Goal: Check status: Check status

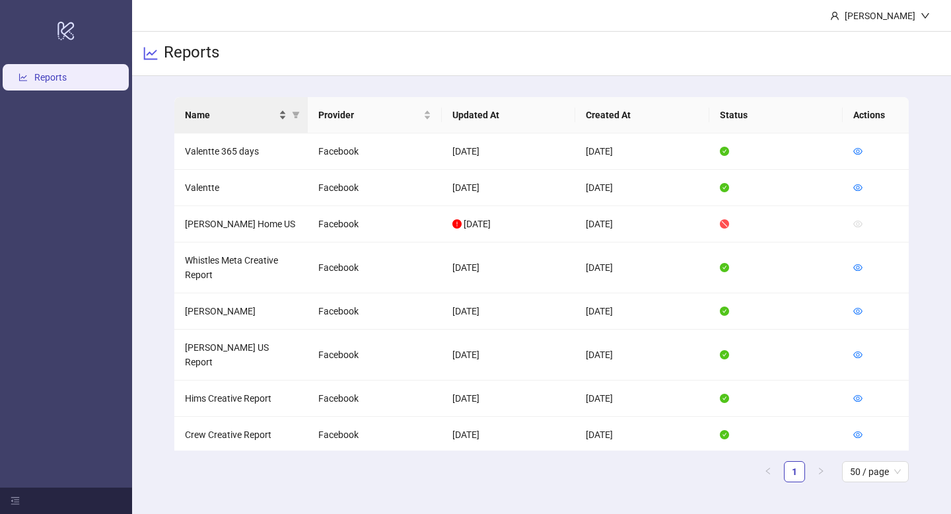
click at [279, 116] on div "Name" at bounding box center [236, 115] width 102 height 15
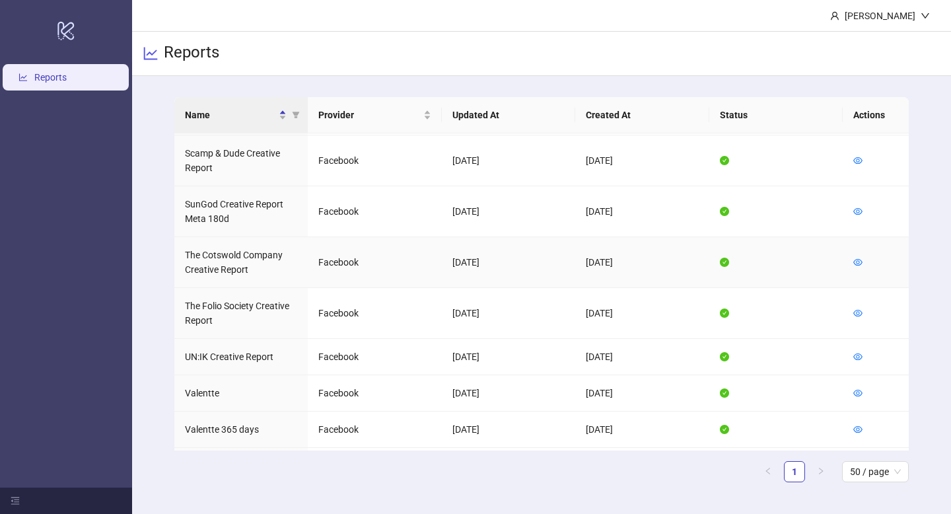
scroll to position [889, 0]
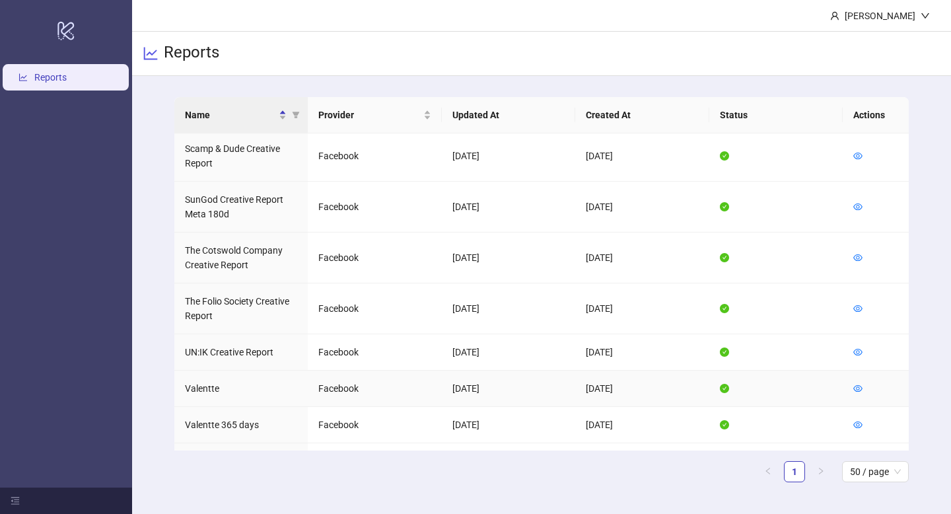
click at [863, 371] on td at bounding box center [876, 389] width 66 height 36
click at [854, 385] on icon "eye" at bounding box center [857, 388] width 9 height 7
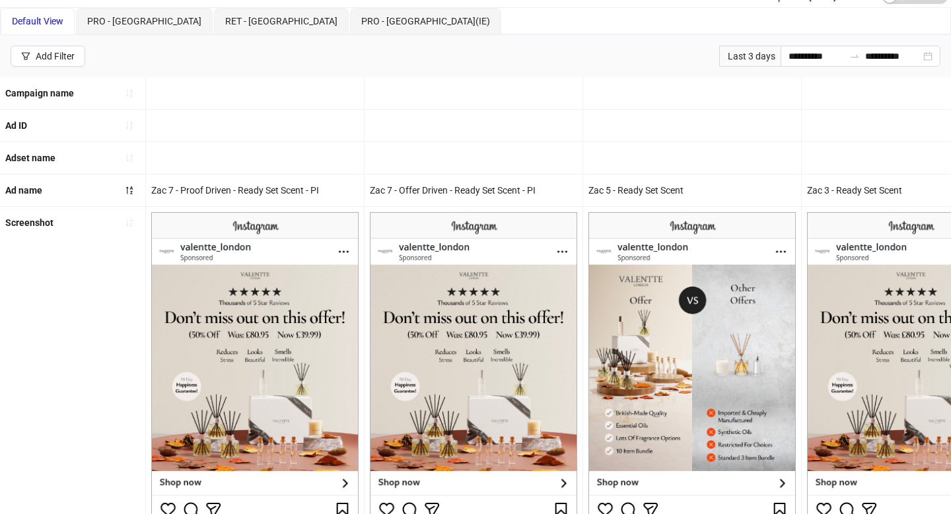
scroll to position [51, 0]
click at [761, 50] on div "Last 3 days" at bounding box center [749, 55] width 61 height 21
click at [795, 57] on input "**********" at bounding box center [816, 55] width 55 height 15
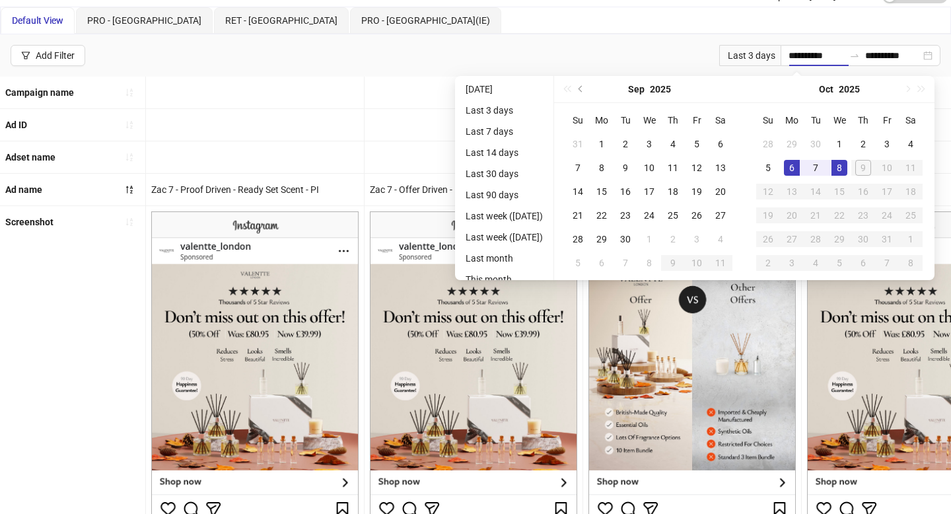
click at [748, 56] on div "Last 3 days" at bounding box center [749, 55] width 61 height 21
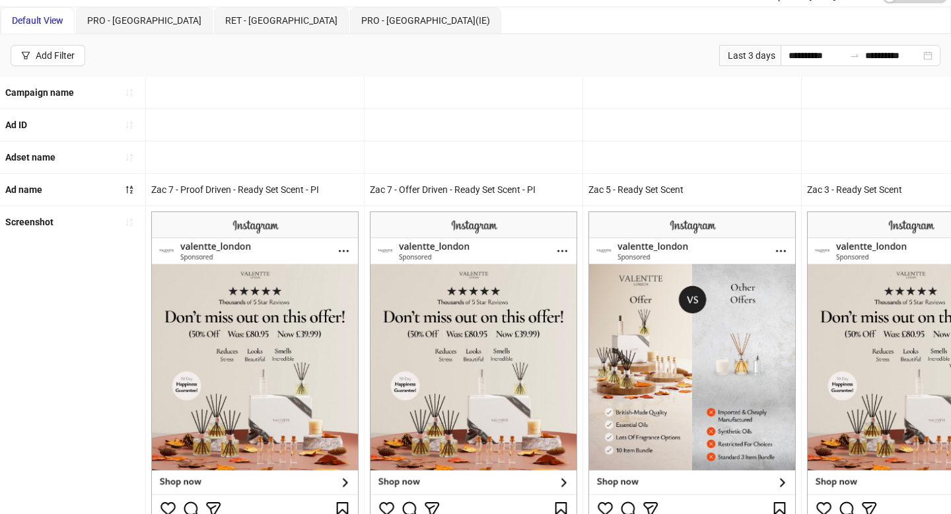
click at [772, 49] on div "Last 3 days" at bounding box center [749, 55] width 61 height 21
click at [789, 55] on input "**********" at bounding box center [816, 55] width 55 height 15
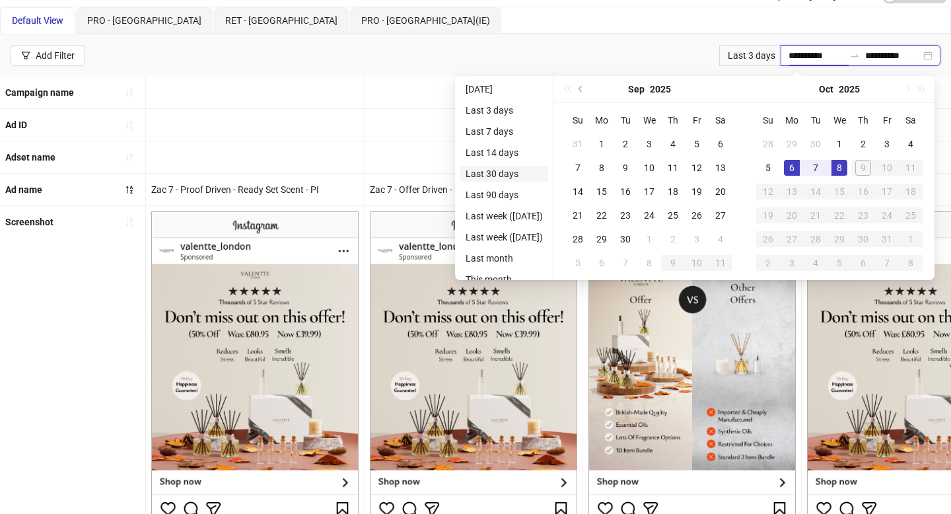
type input "**********"
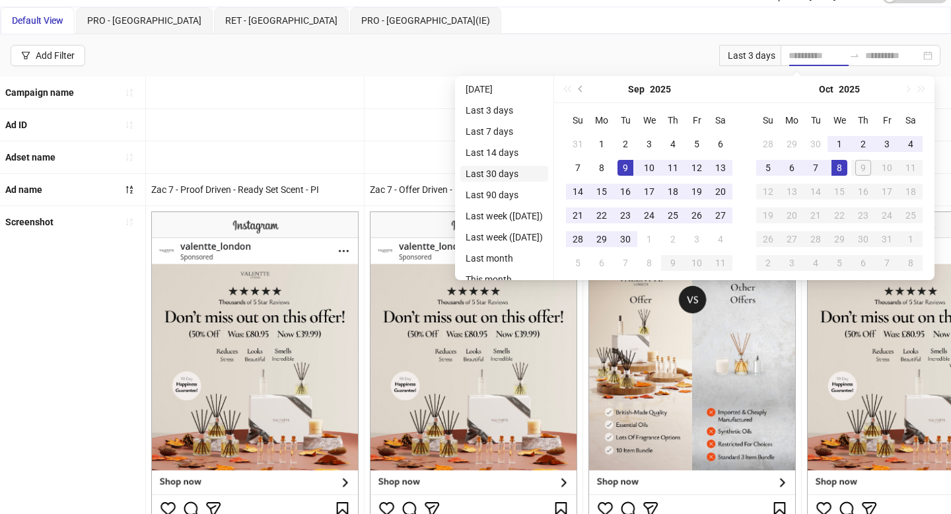
click at [511, 168] on li "Last 30 days" at bounding box center [504, 174] width 88 height 16
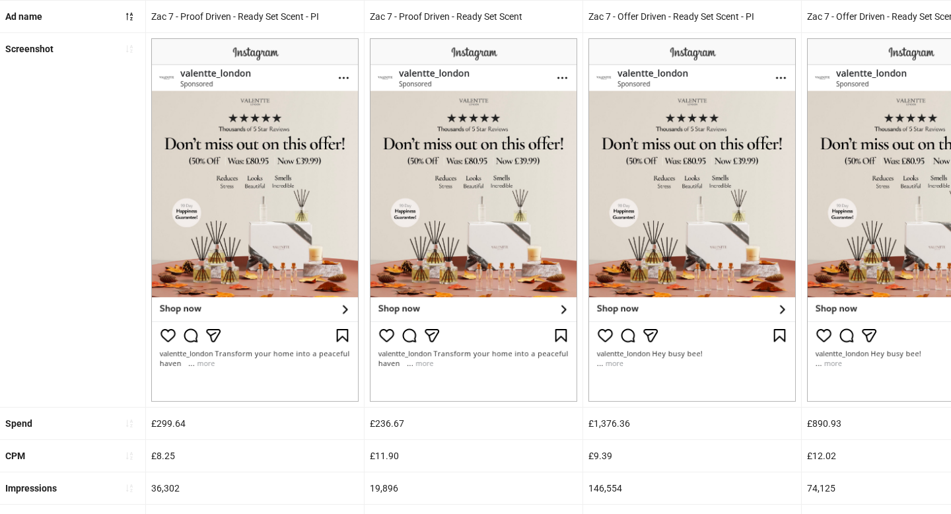
scroll to position [495, 0]
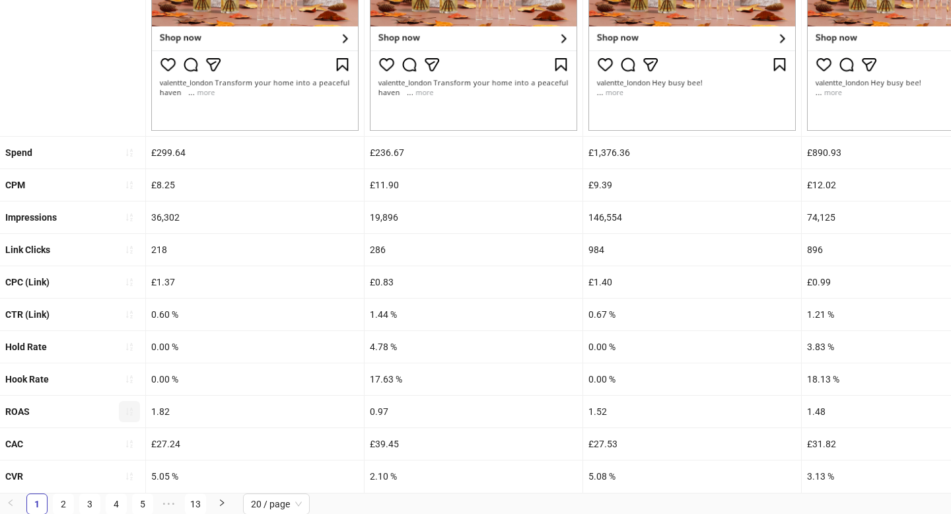
click at [129, 401] on button "button" at bounding box center [129, 411] width 21 height 21
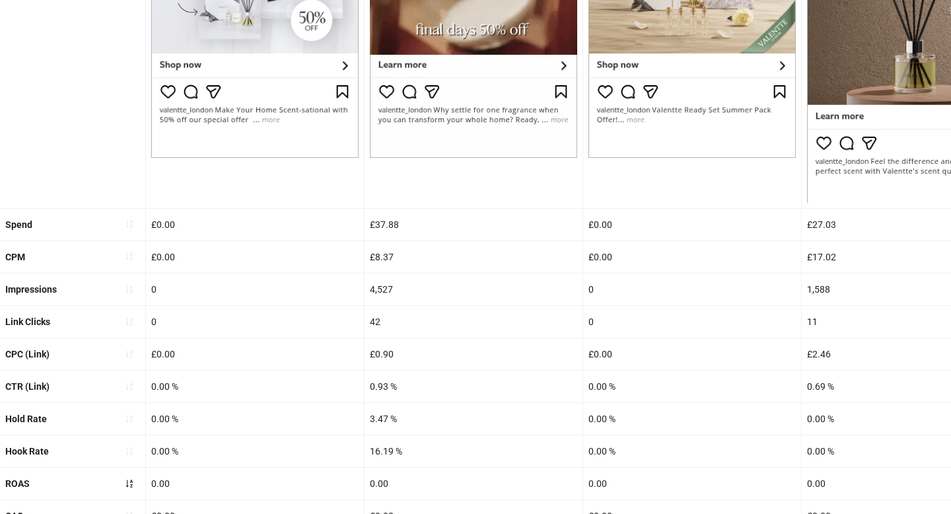
scroll to position [539, 0]
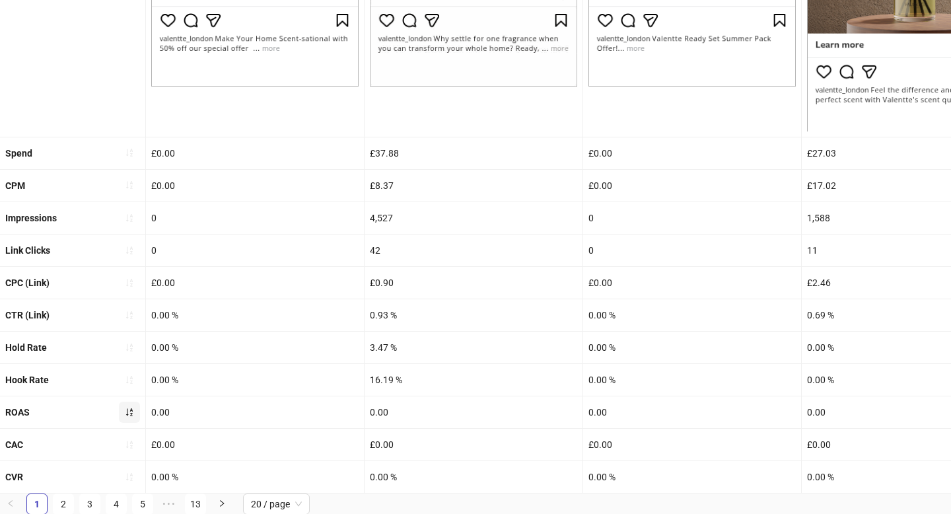
click at [125, 415] on icon "sort-ascending" at bounding box center [129, 412] width 9 height 9
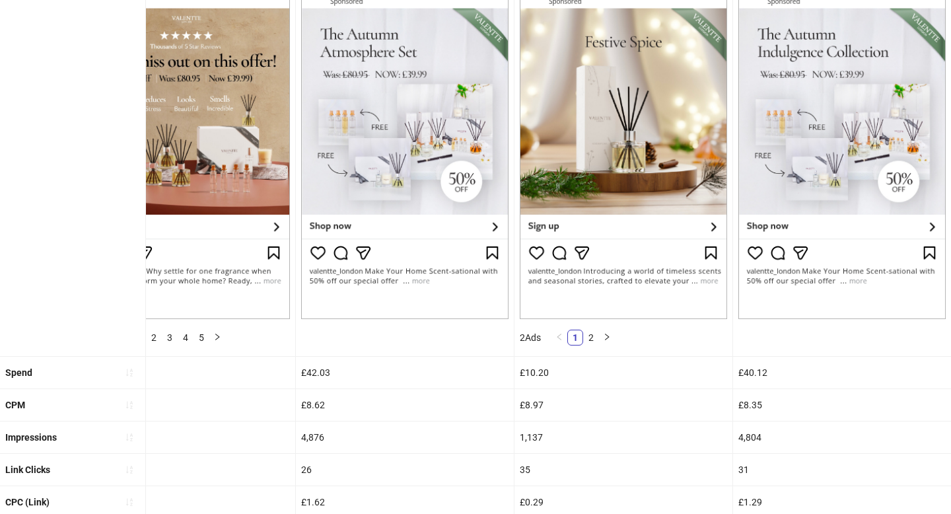
scroll to position [526, 0]
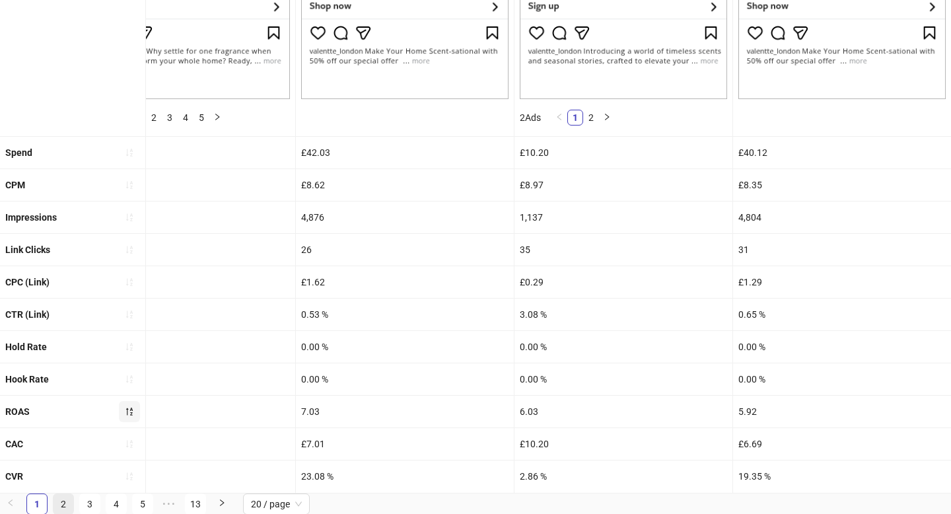
click at [63, 500] on link "2" at bounding box center [64, 504] width 20 height 20
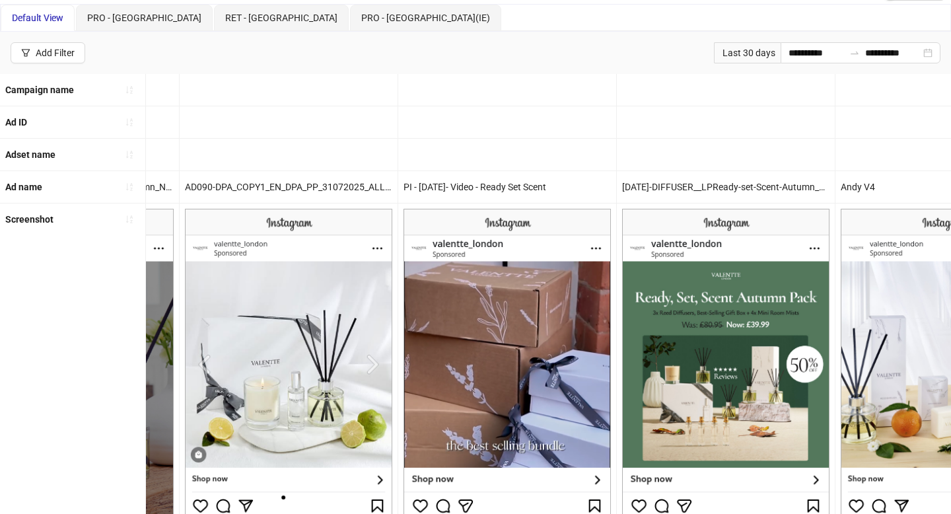
scroll to position [0, 0]
